Goal: Navigation & Orientation: Find specific page/section

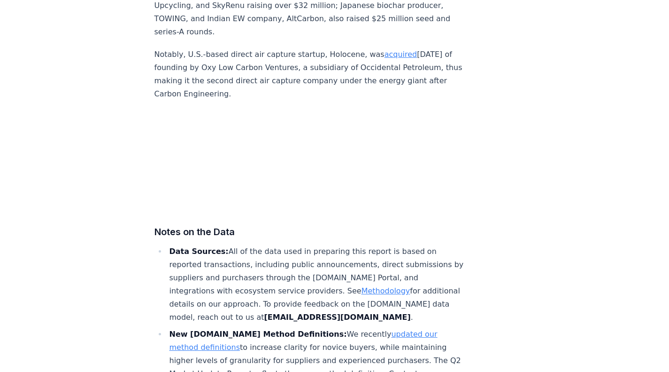
scroll to position [5810, 0]
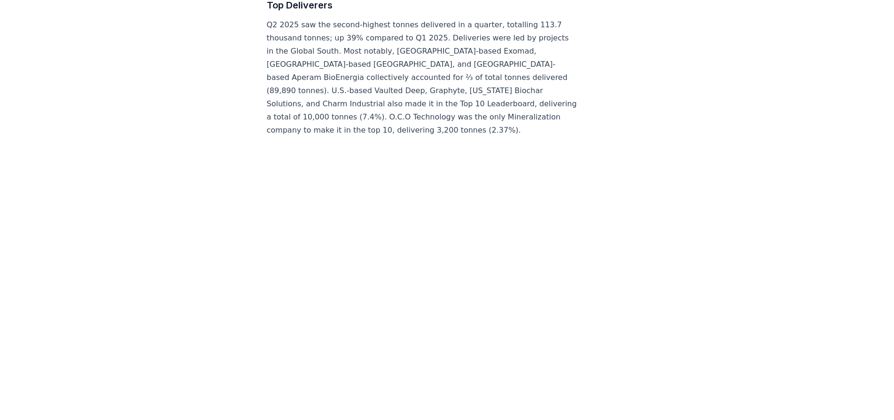
scroll to position [3913, 0]
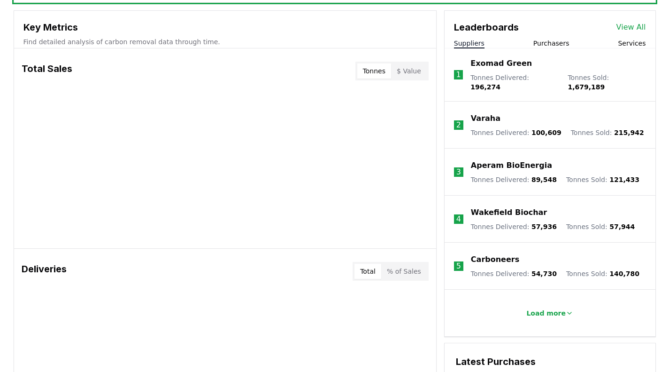
scroll to position [361, 0]
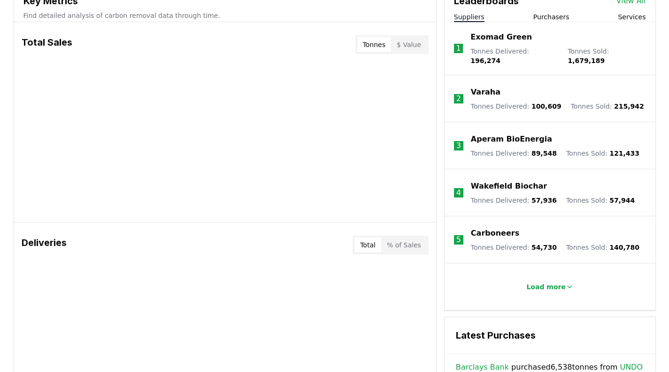
click at [404, 46] on body "CDR . fyi Leaderboards CDR Map Pricing Survey Events Partners About Us Blog Con…" at bounding box center [334, 254] width 669 height 1230
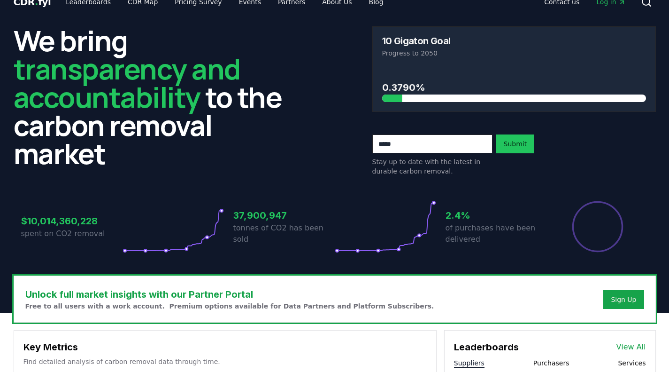
scroll to position [8, 0]
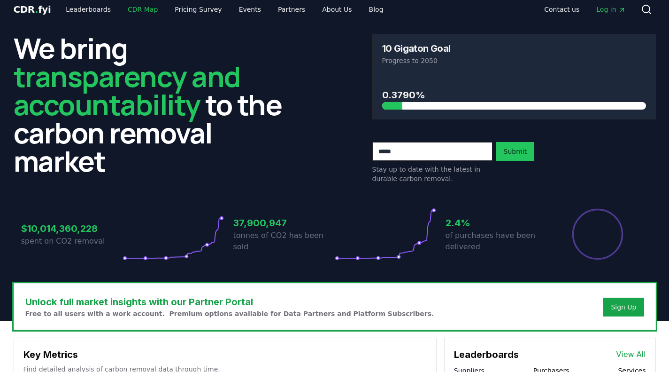
click at [138, 13] on link "CDR Map" at bounding box center [142, 9] width 45 height 17
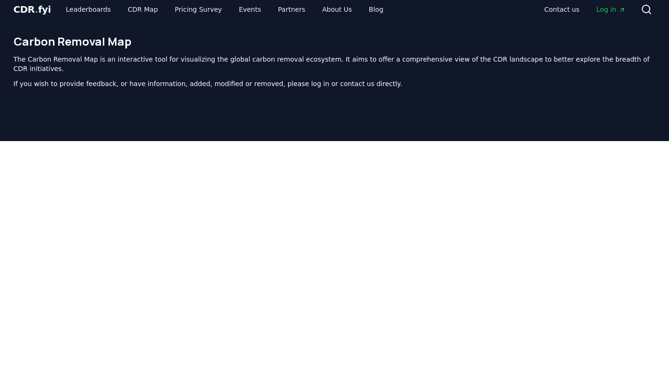
scroll to position [289, 0]
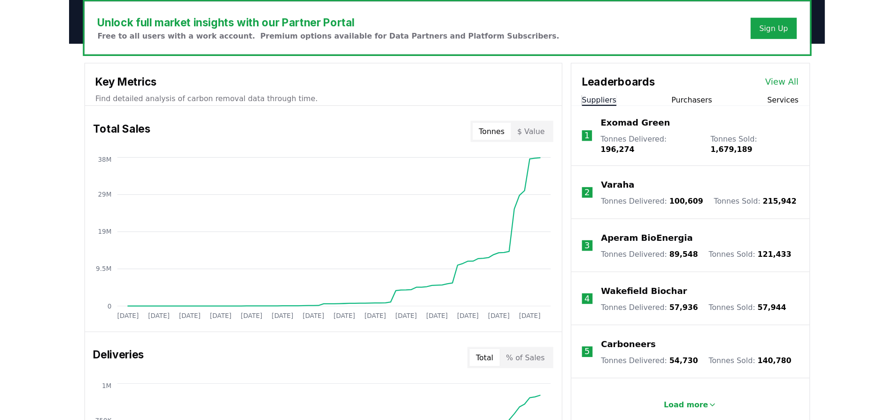
scroll to position [8, 0]
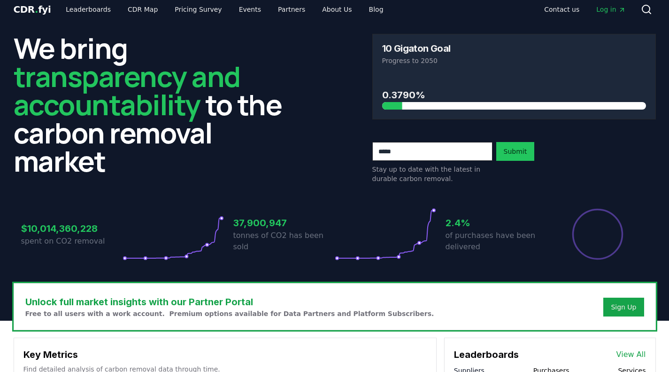
click at [606, 9] on span "Log in" at bounding box center [611, 9] width 29 height 9
